Goal: Task Accomplishment & Management: Use online tool/utility

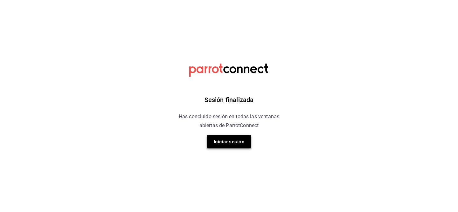
click at [240, 142] on button "Iniciar sesión" at bounding box center [229, 141] width 45 height 13
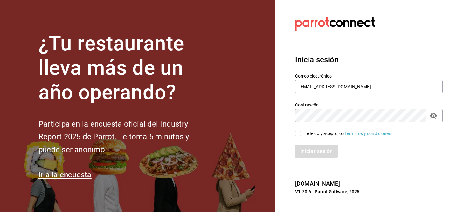
click at [301, 133] on span "He leído y acepto los Términos y condiciones." at bounding box center [347, 133] width 92 height 7
click at [301, 133] on input "He leído y acepto los Términos y condiciones." at bounding box center [298, 134] width 6 height 6
checkbox input "true"
click at [313, 149] on button "Iniciar sesión" at bounding box center [316, 151] width 43 height 13
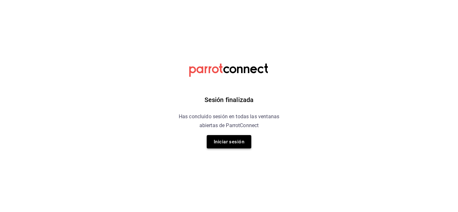
click at [233, 144] on button "Iniciar sesión" at bounding box center [229, 141] width 45 height 13
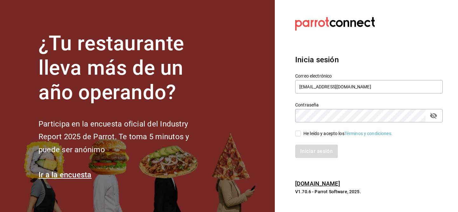
click at [301, 129] on div "He leído y acepto los Términos y condiciones." at bounding box center [365, 129] width 155 height 15
click at [299, 134] on input "He leído y acepto los Términos y condiciones." at bounding box center [298, 134] width 6 height 6
checkbox input "true"
click at [304, 144] on div "Iniciar sesión" at bounding box center [365, 147] width 155 height 21
click at [304, 150] on button "Iniciar sesión" at bounding box center [316, 151] width 43 height 13
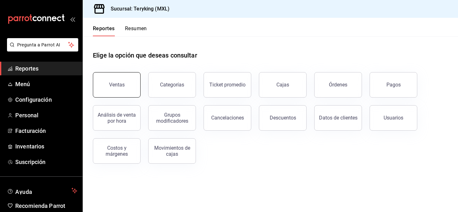
click at [140, 84] on div "Ventas" at bounding box center [112, 81] width 55 height 33
click at [124, 82] on button "Ventas" at bounding box center [117, 84] width 48 height 25
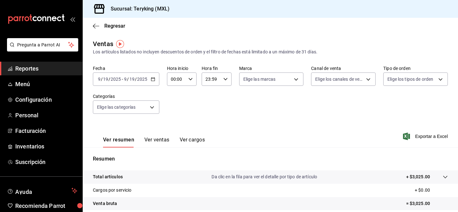
click at [113, 78] on input "2025" at bounding box center [115, 79] width 11 height 5
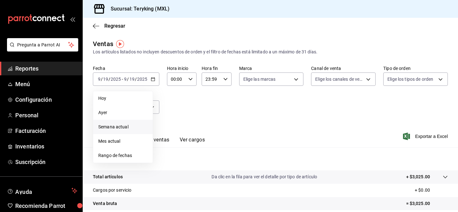
click at [120, 128] on span "Semana actual" at bounding box center [122, 127] width 49 height 7
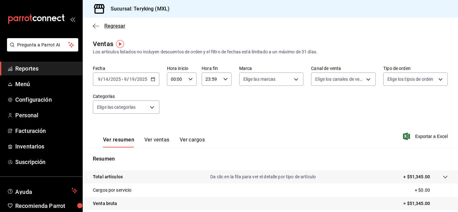
click at [96, 26] on icon "button" at bounding box center [96, 26] width 6 height 6
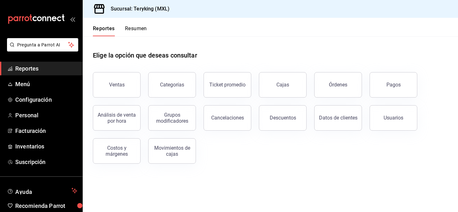
click at [142, 28] on button "Resumen" at bounding box center [136, 30] width 22 height 11
